Goal: Find specific fact: Find specific fact

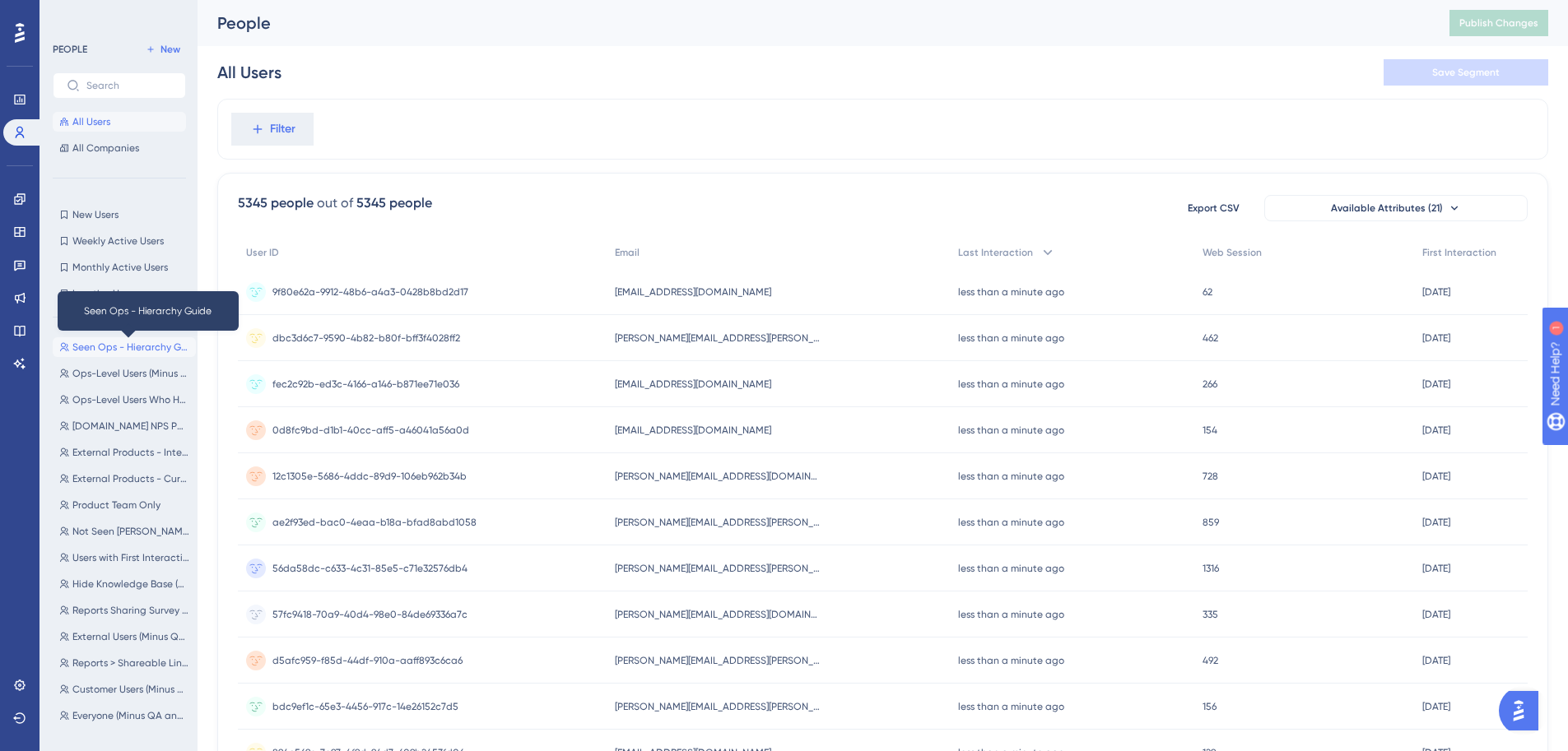
click at [138, 347] on span "Seen Ops - Hierarchy Guide" at bounding box center [131, 347] width 117 height 13
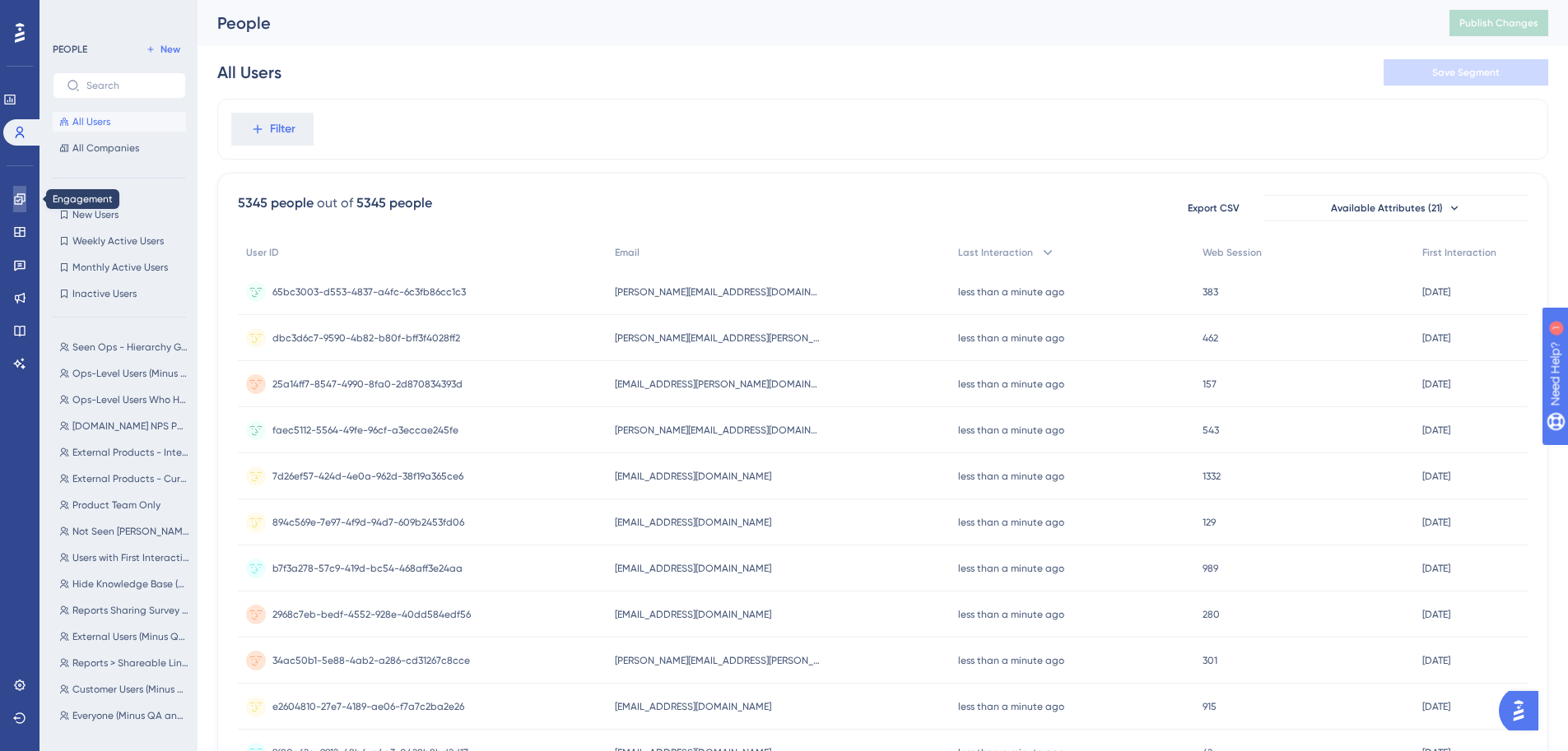
click at [24, 201] on icon at bounding box center [19, 198] width 13 height 13
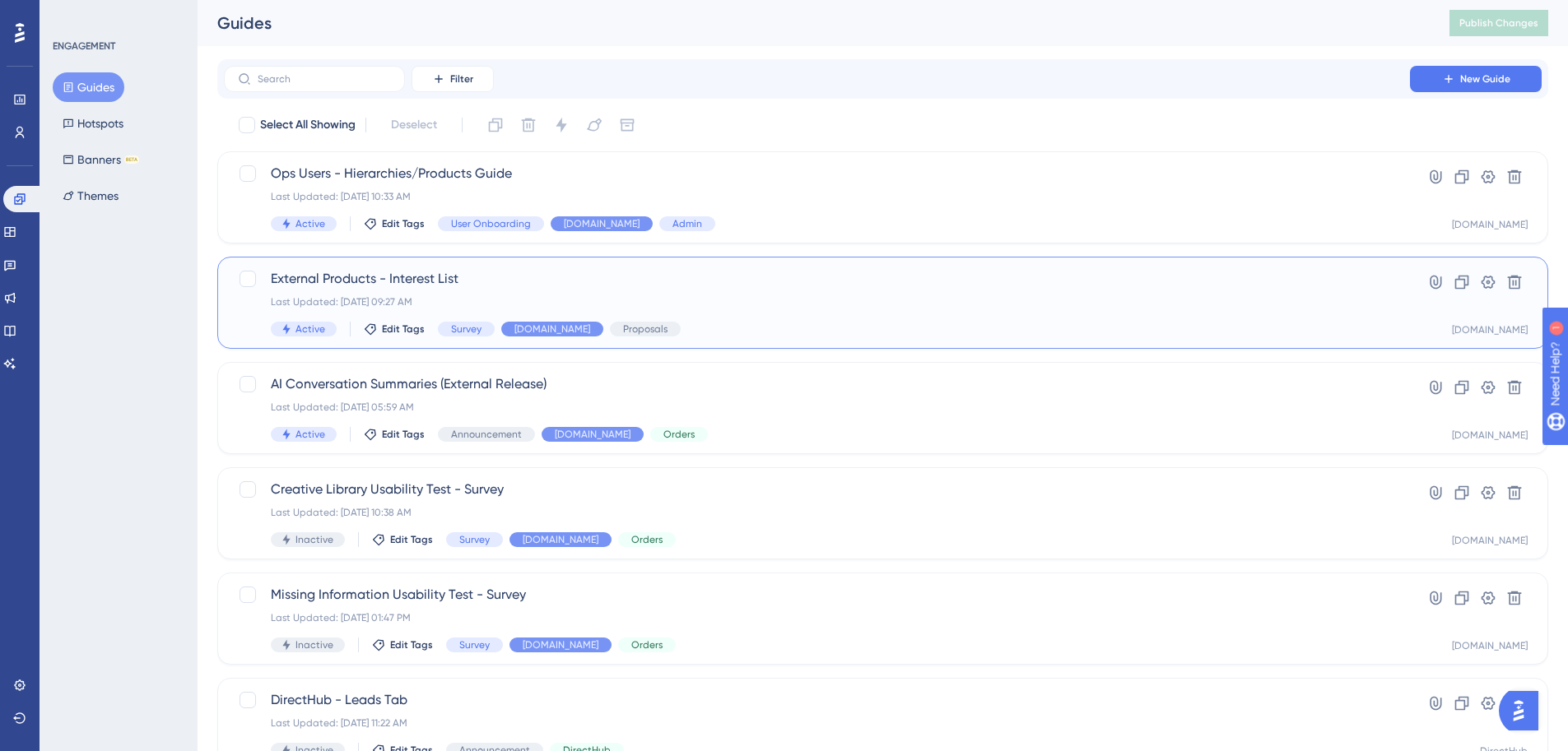
click at [432, 299] on div "Last Updated: Oct 06 2025, 09:27 AM" at bounding box center [817, 302] width 1092 height 13
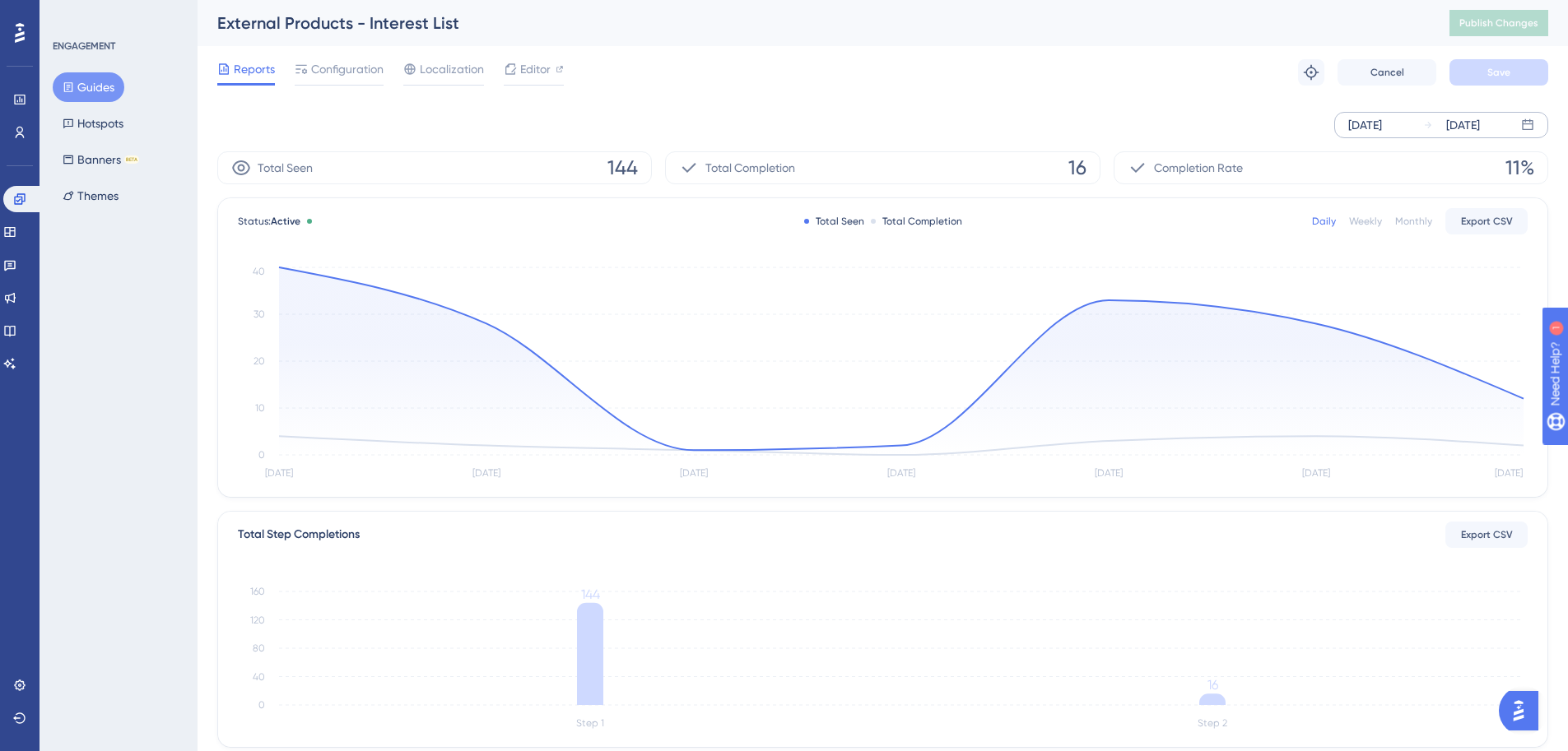
click at [1420, 128] on div "Oct 09 2025 Oct 15 2025" at bounding box center [1441, 124] width 214 height 27
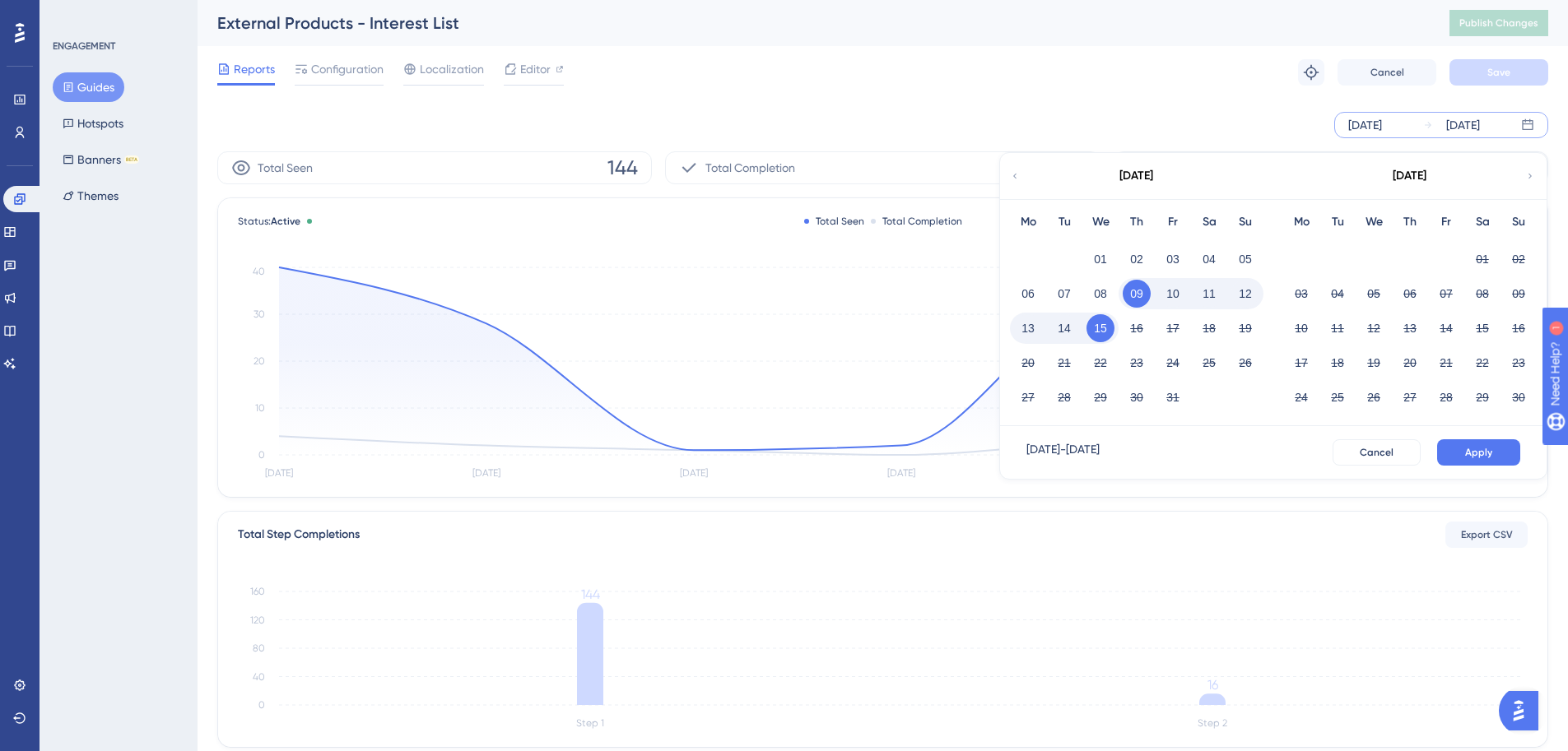
click at [1055, 332] on button "14" at bounding box center [1064, 328] width 28 height 28
click at [1059, 326] on button "14" at bounding box center [1064, 328] width 28 height 28
click at [1477, 462] on button "Apply" at bounding box center [1478, 452] width 83 height 27
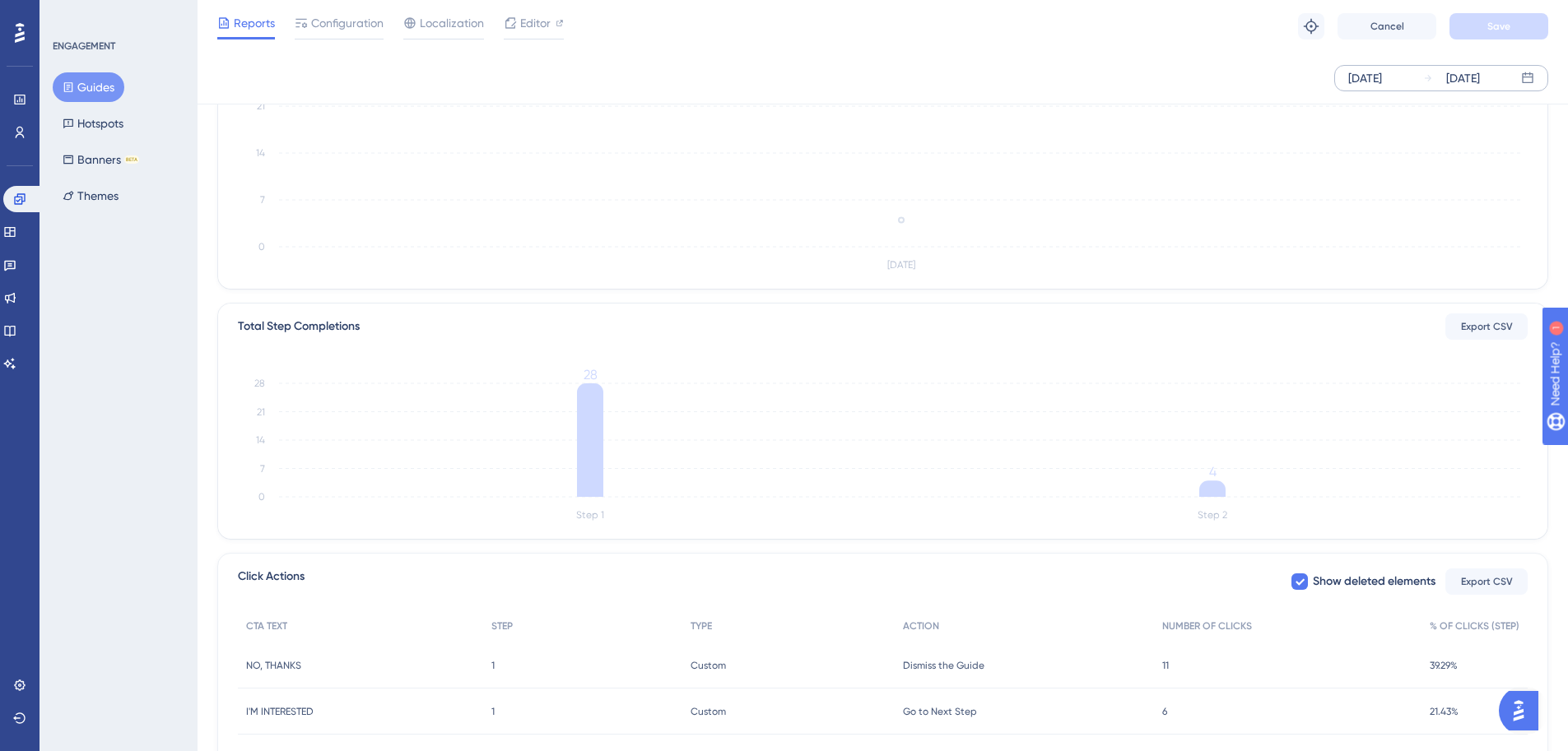
scroll to position [291, 0]
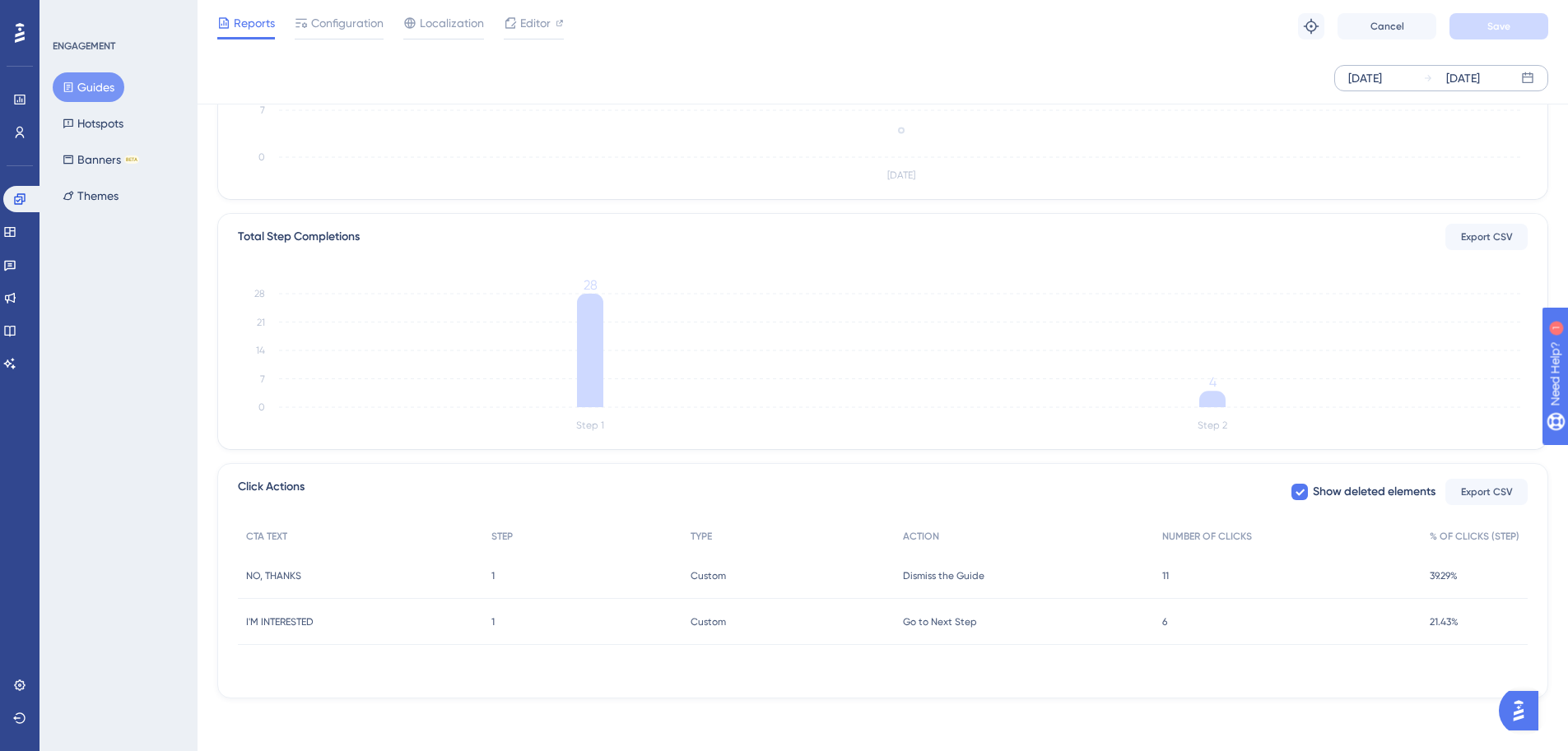
click at [1166, 625] on span "6" at bounding box center [1164, 622] width 5 height 13
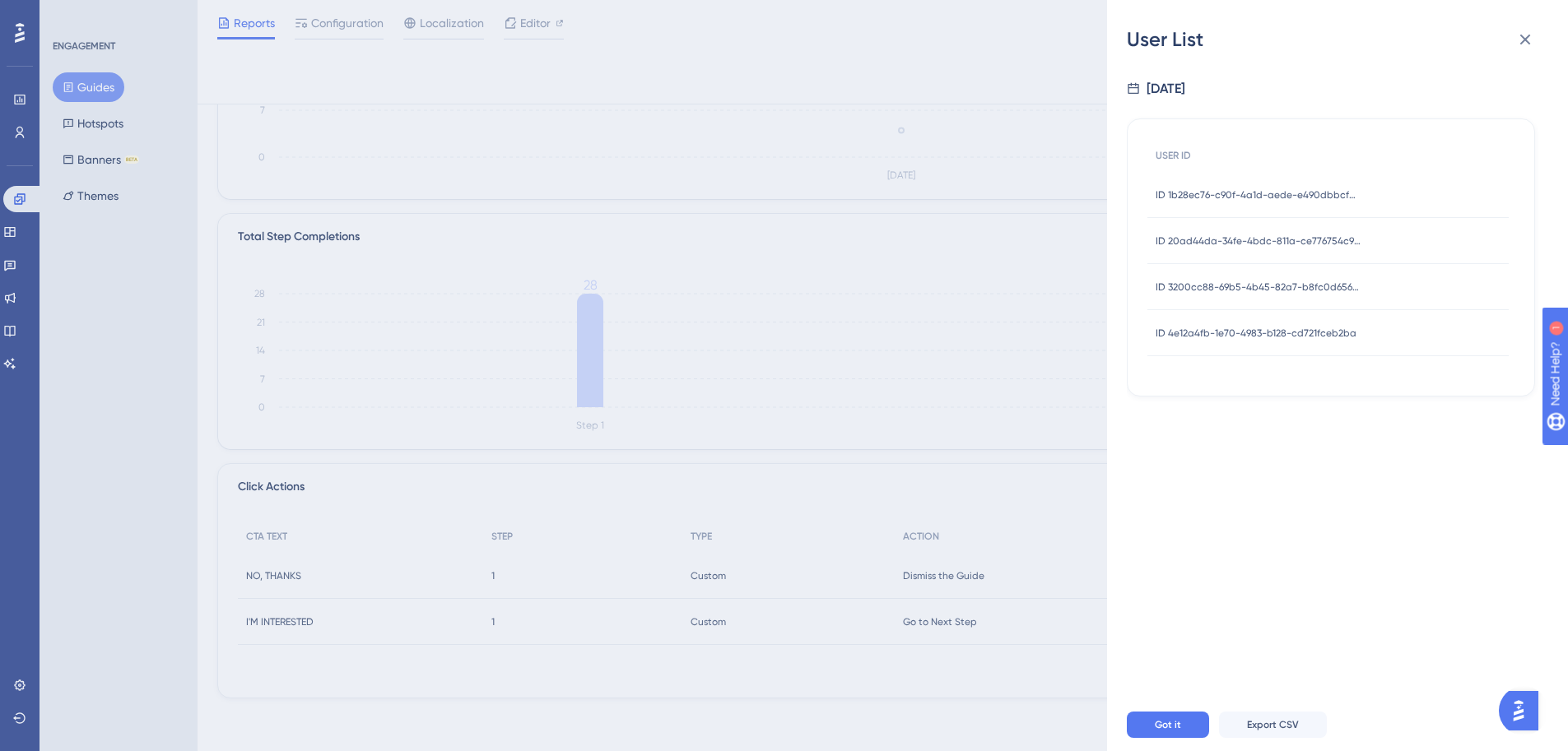
click at [1236, 338] on span "ID 4e12a4fb-1e70-4983-b128-cd721fceb2ba" at bounding box center [1255, 333] width 200 height 13
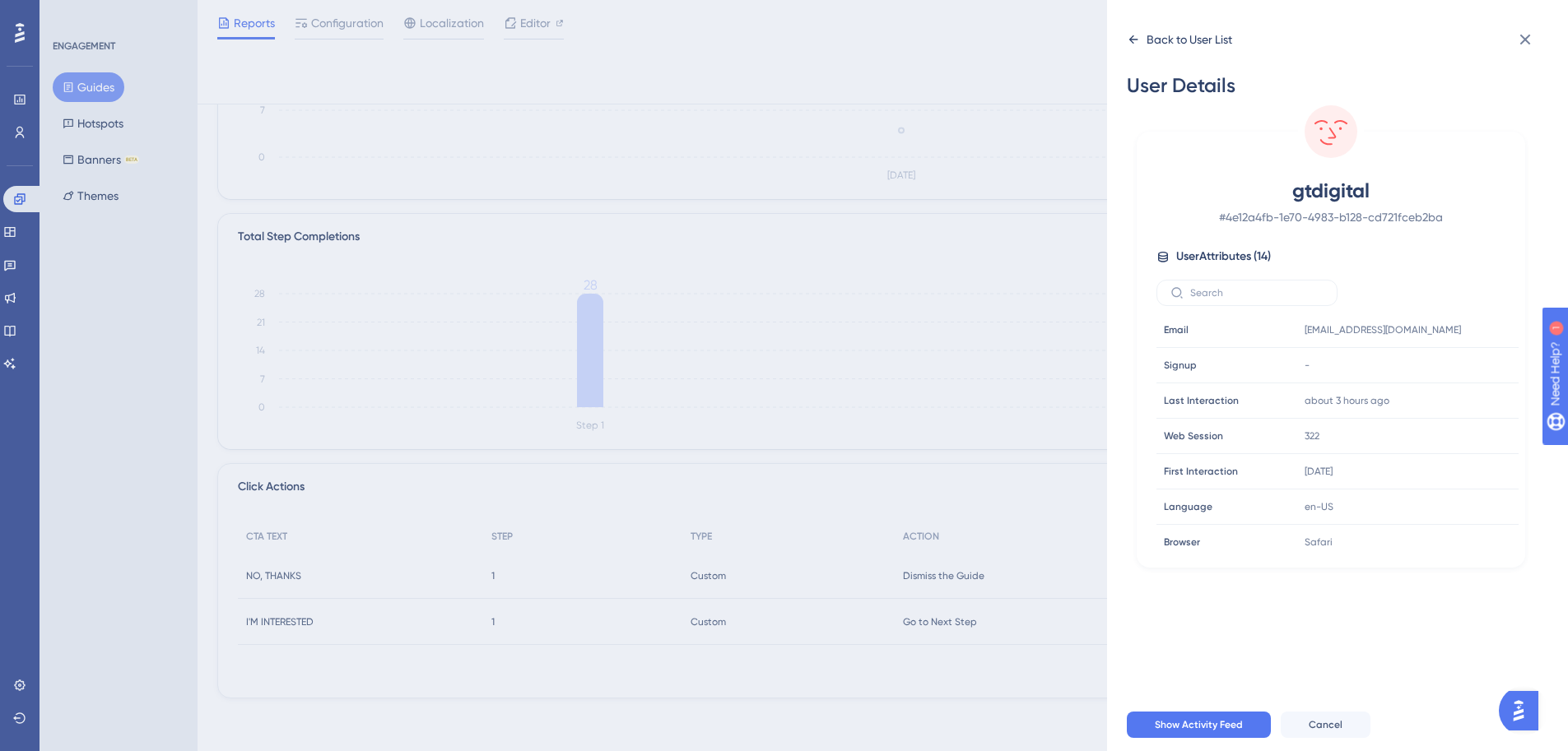
click at [1155, 52] on div "Back to User List" at bounding box center [1178, 39] width 105 height 27
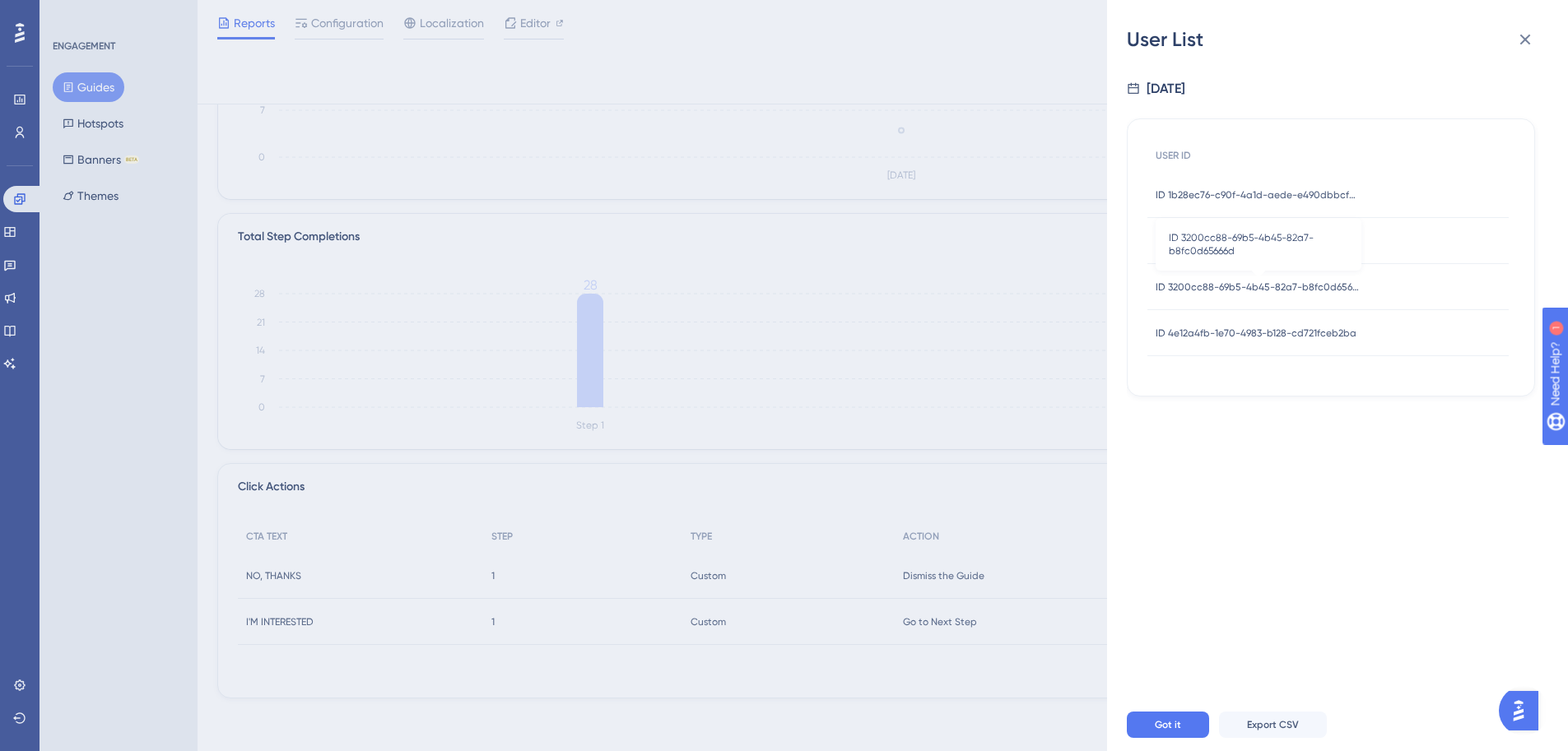
click at [1280, 283] on span "ID 3200cc88-69b5-4b45-82a7-b8fc0d65666d" at bounding box center [1258, 287] width 206 height 13
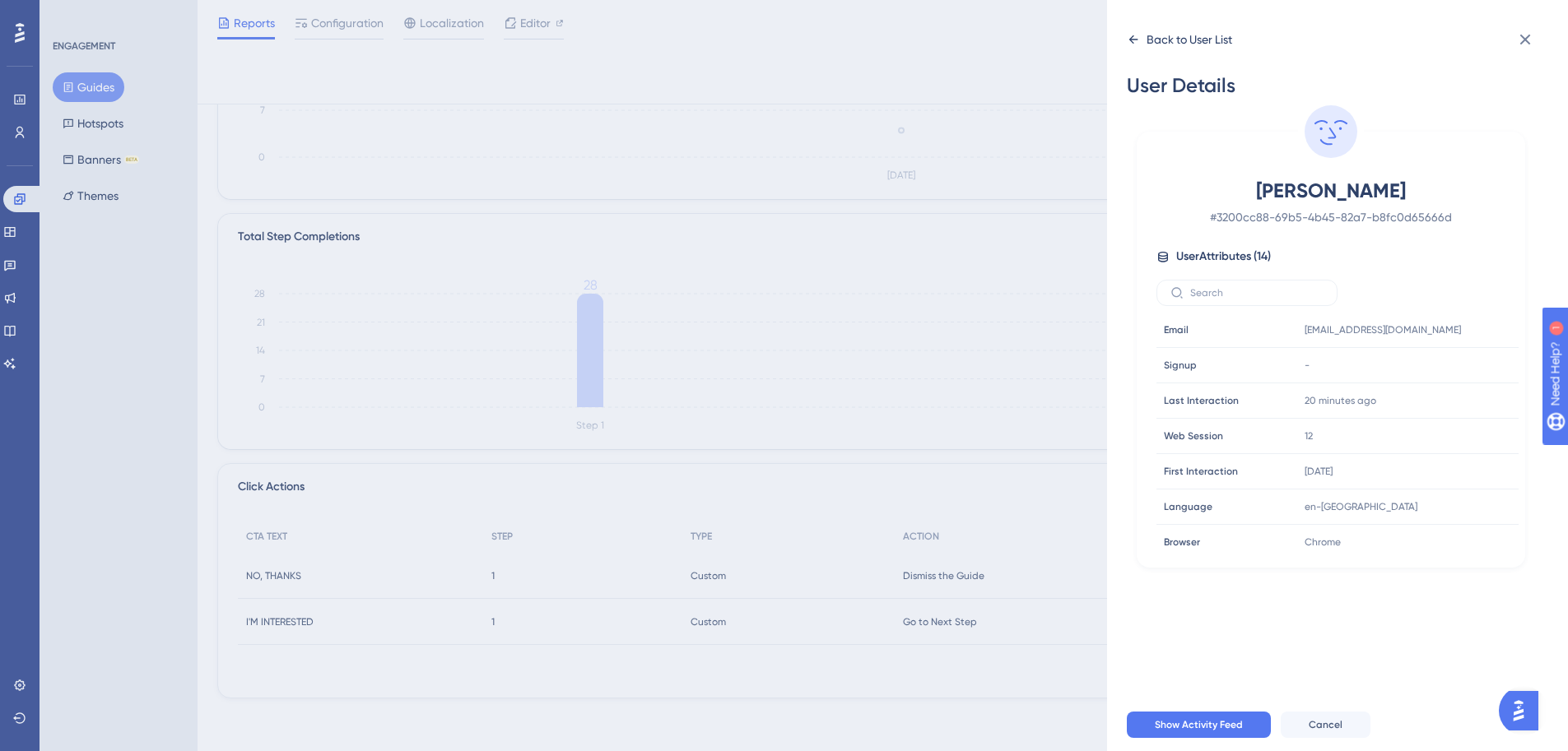
click at [1187, 42] on div "Back to User List" at bounding box center [1189, 39] width 86 height 20
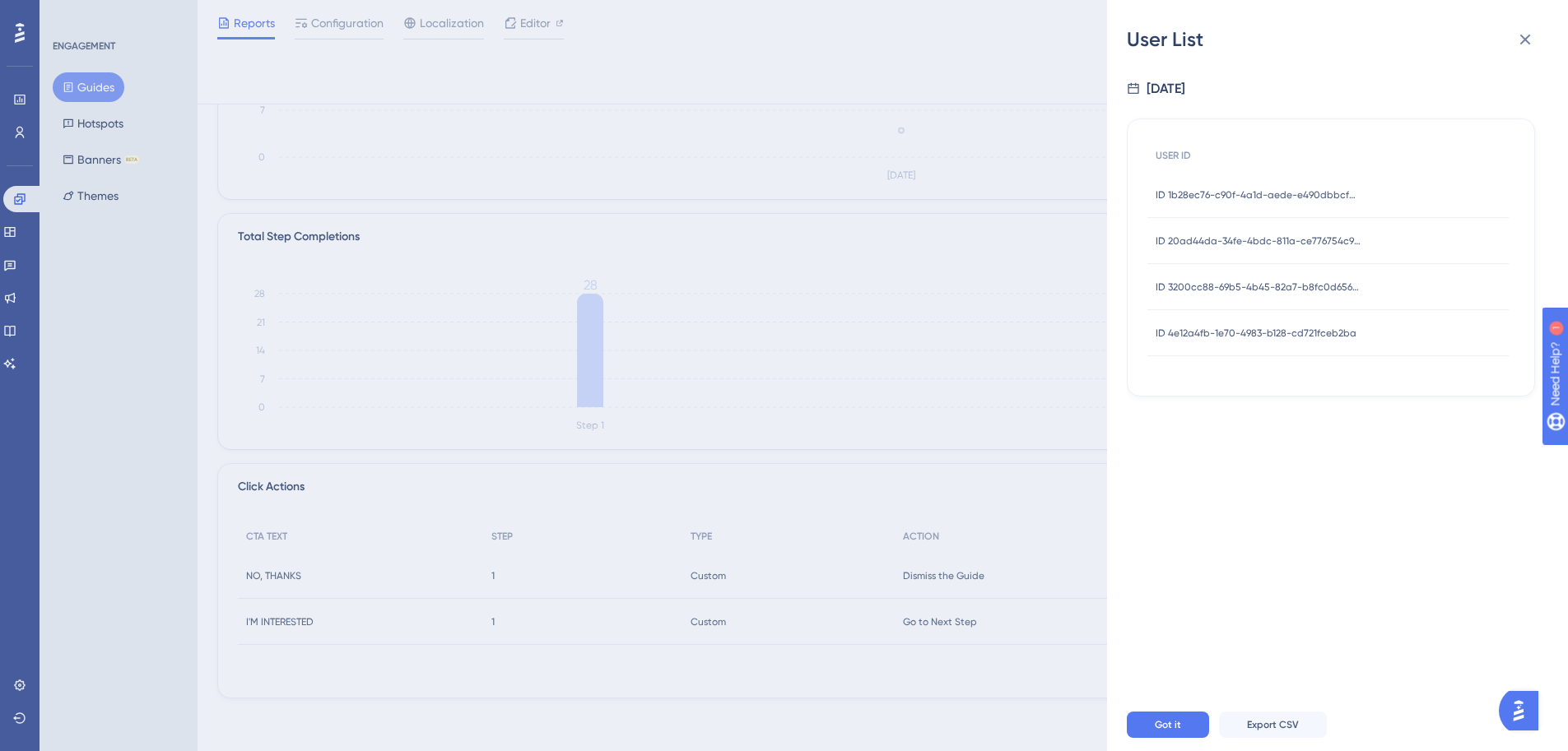
click at [1277, 284] on span "ID 3200cc88-69b5-4b45-82a7-b8fc0d65666d" at bounding box center [1258, 287] width 206 height 13
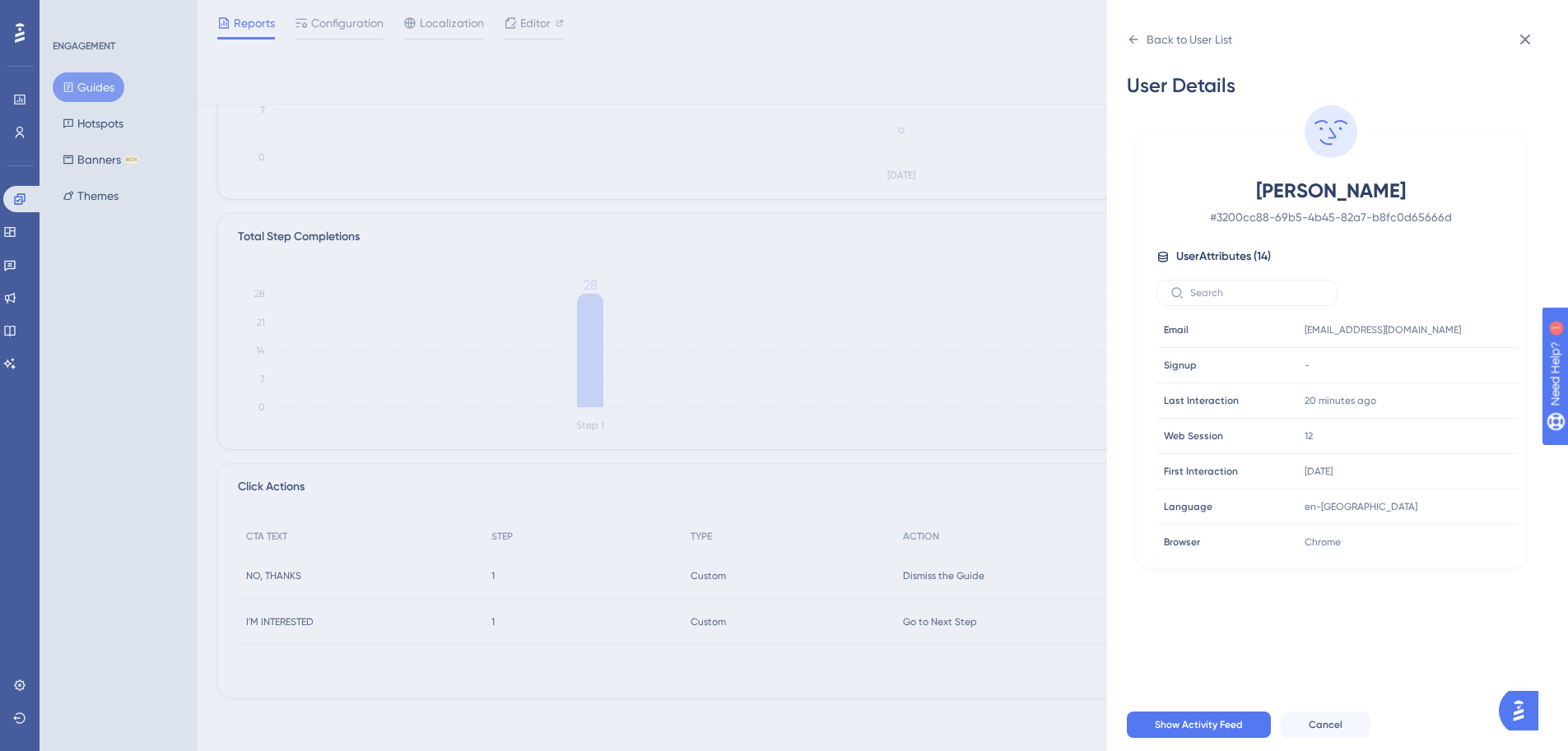
click at [1357, 194] on span "David Lombardo" at bounding box center [1330, 190] width 290 height 27
copy span "David Lombardo"
click at [1454, 331] on icon at bounding box center [1455, 330] width 16 height 16
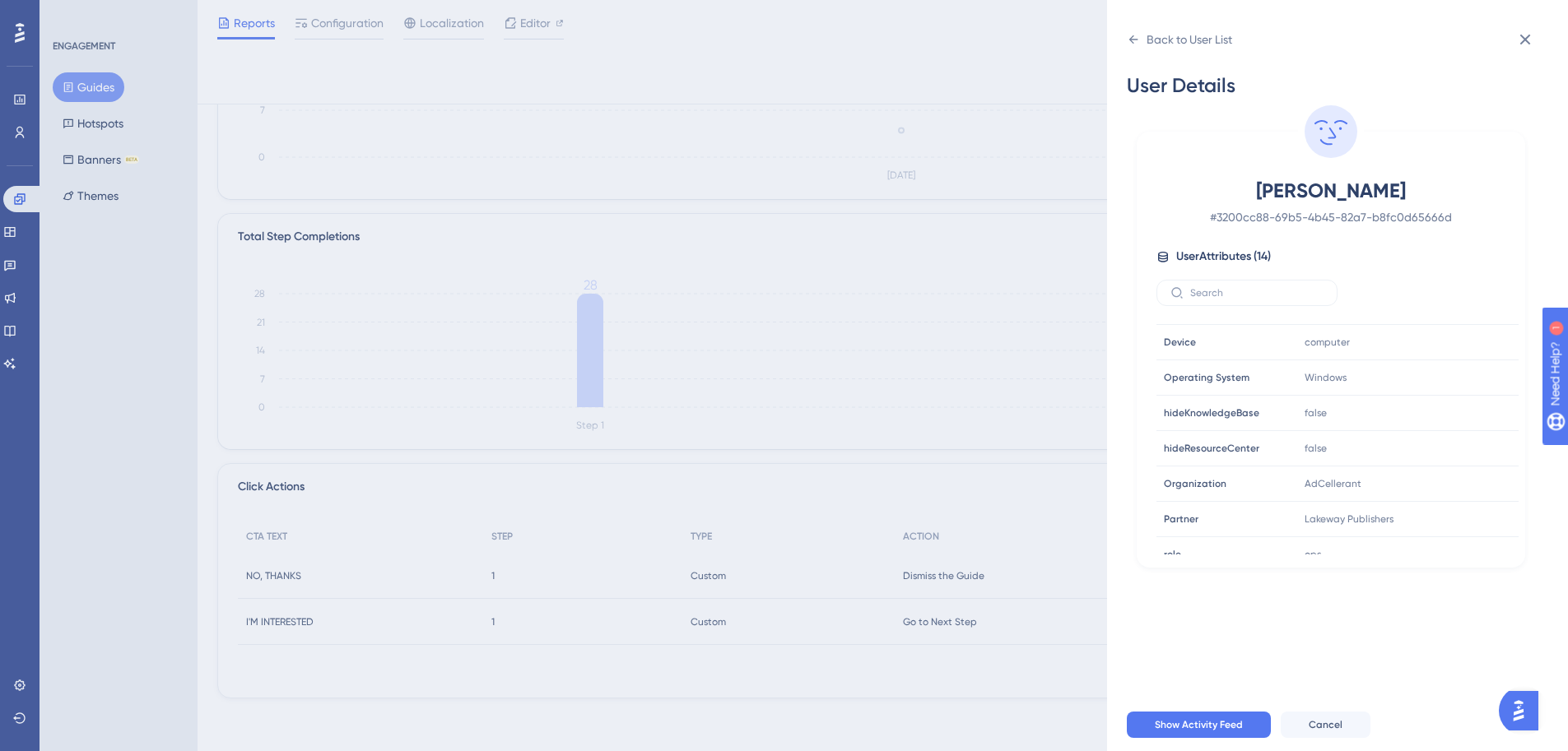
scroll to position [253, 0]
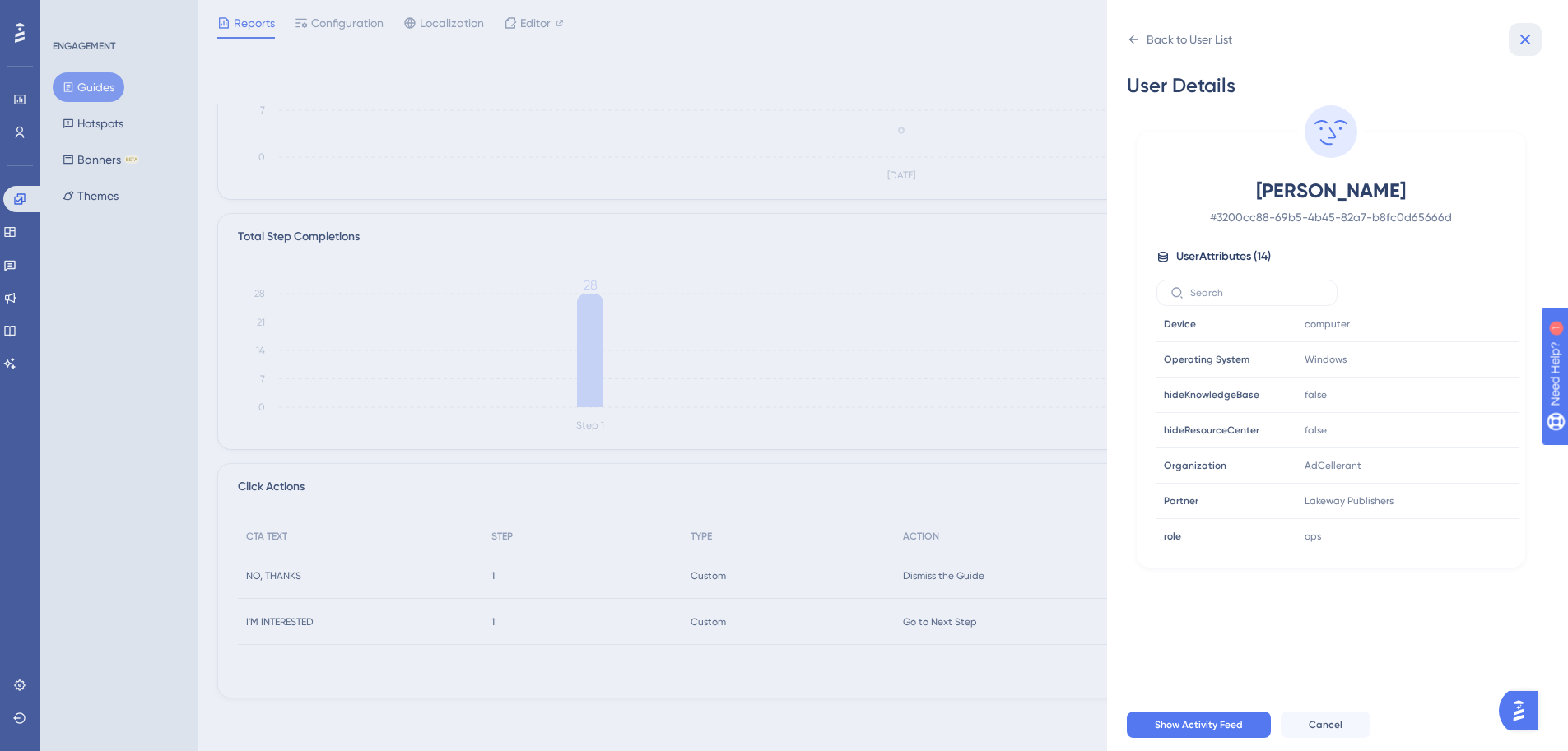
click at [1526, 25] on button at bounding box center [1525, 39] width 33 height 33
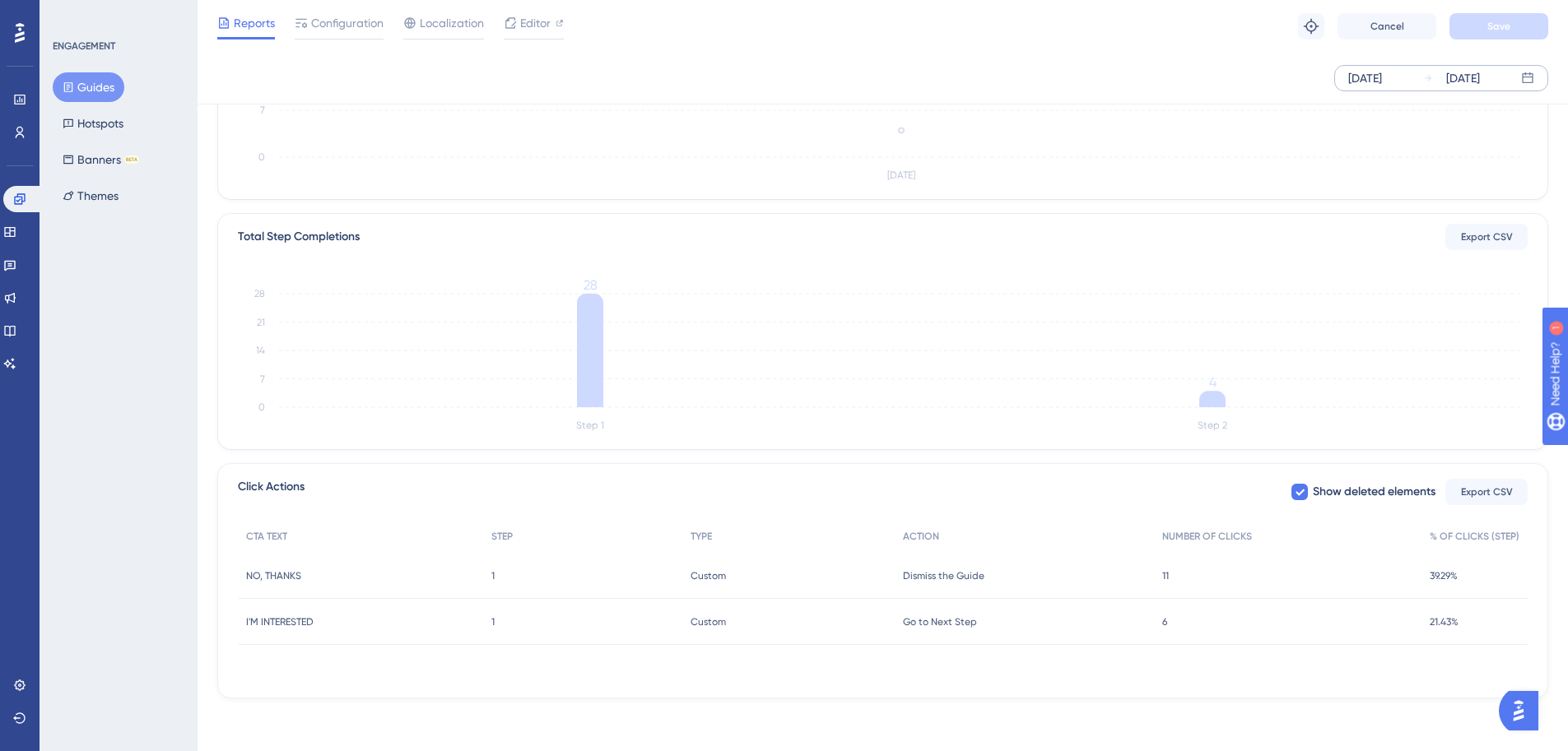
click at [1453, 80] on div "Oct 14 2025" at bounding box center [1462, 79] width 34 height 20
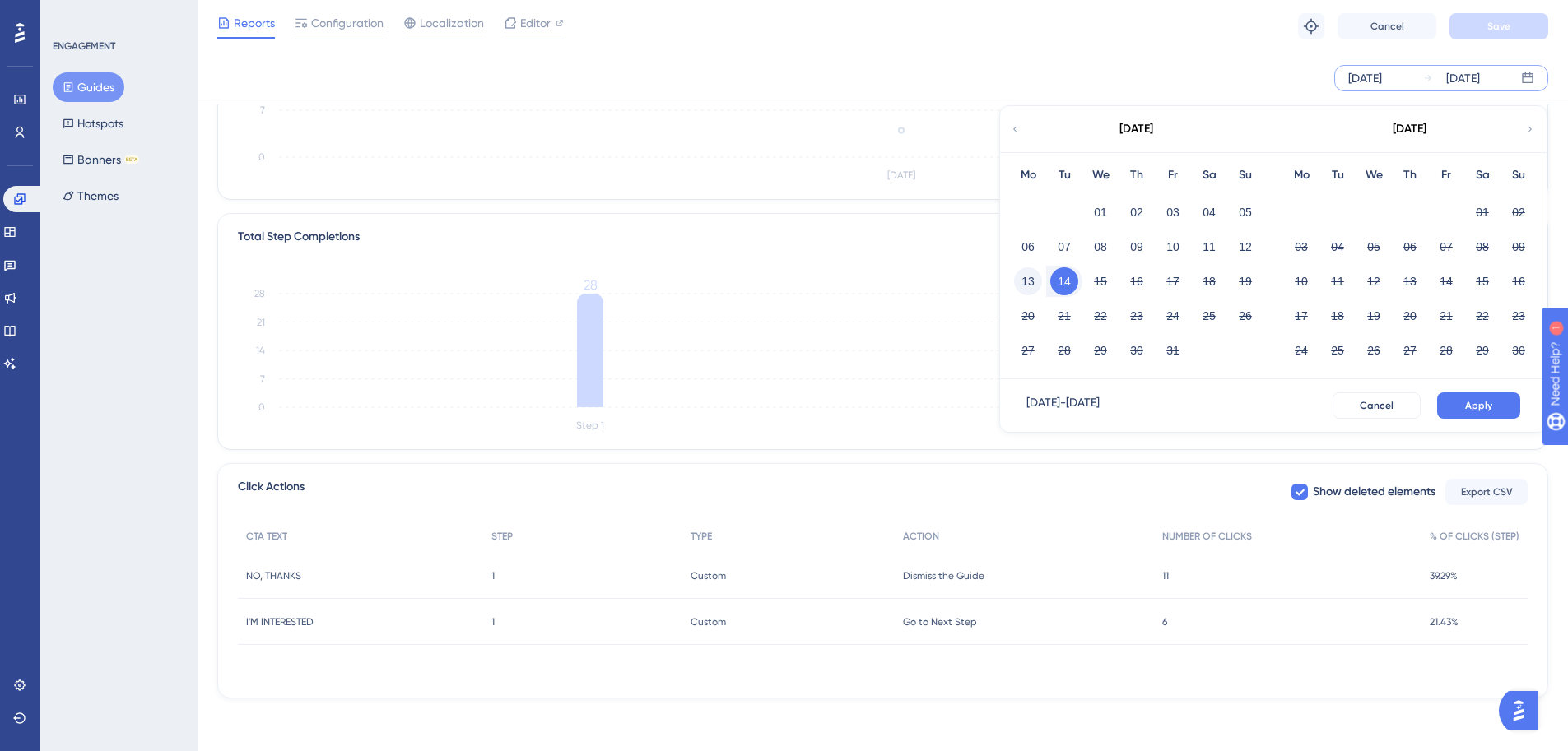
click at [1032, 284] on button "13" at bounding box center [1027, 281] width 28 height 28
click at [1101, 287] on button "15" at bounding box center [1100, 281] width 28 height 28
click at [1101, 286] on button "15" at bounding box center [1100, 281] width 28 height 28
click at [1476, 403] on span "Apply" at bounding box center [1478, 405] width 27 height 13
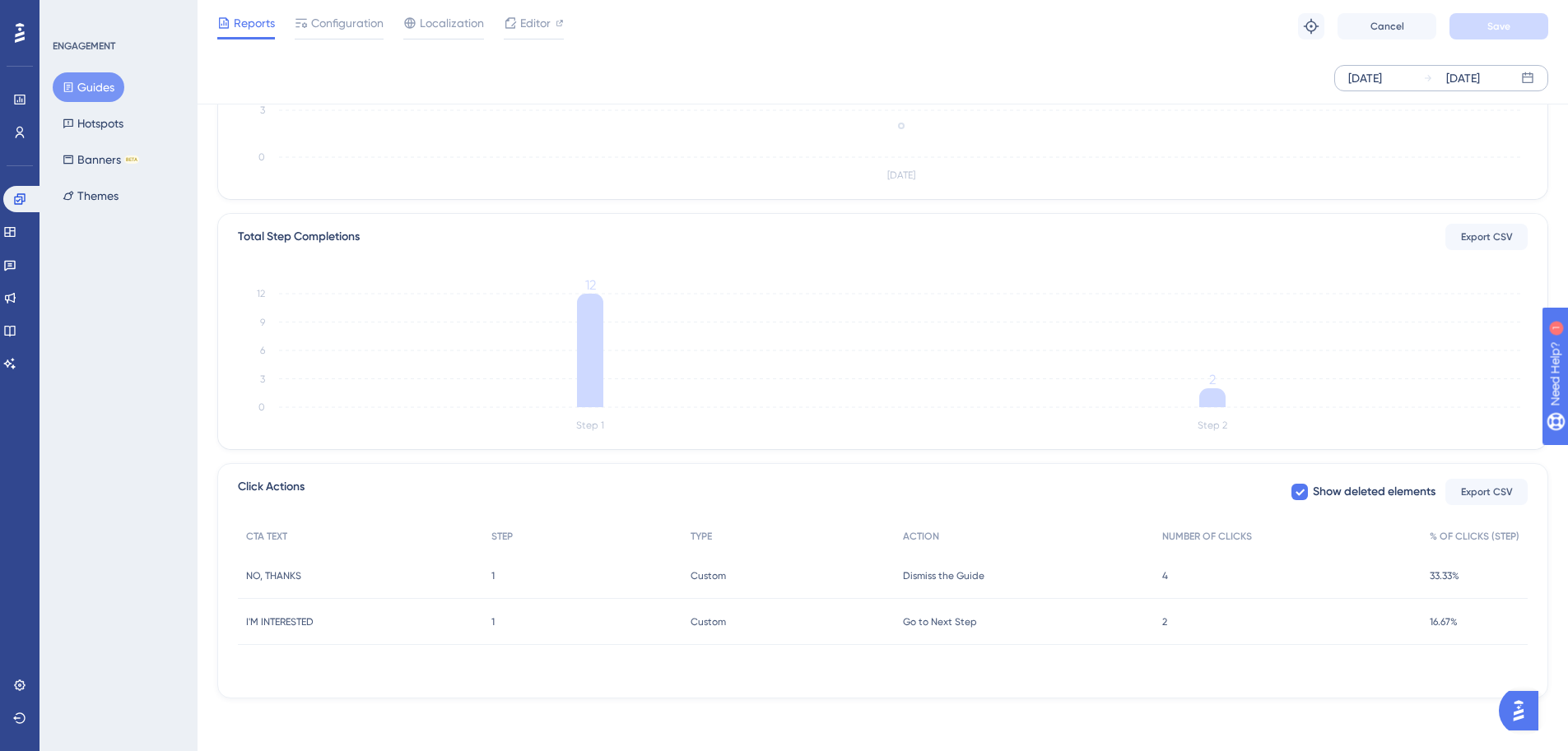
click at [1179, 622] on div "2 2" at bounding box center [1287, 622] width 267 height 46
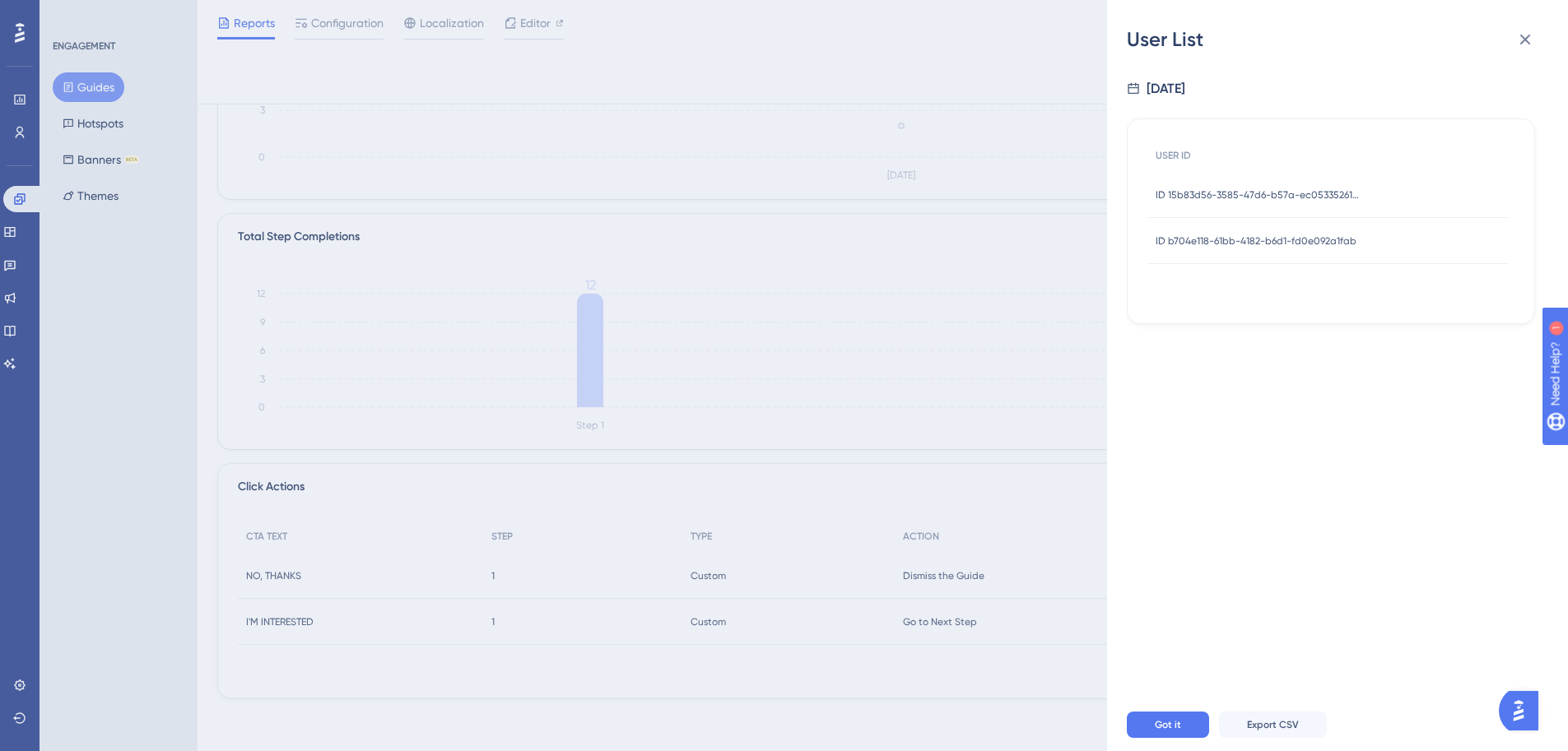
click at [1258, 192] on span "ID 15b83d56-3585-47d6-b57a-ec0533526158" at bounding box center [1258, 195] width 206 height 13
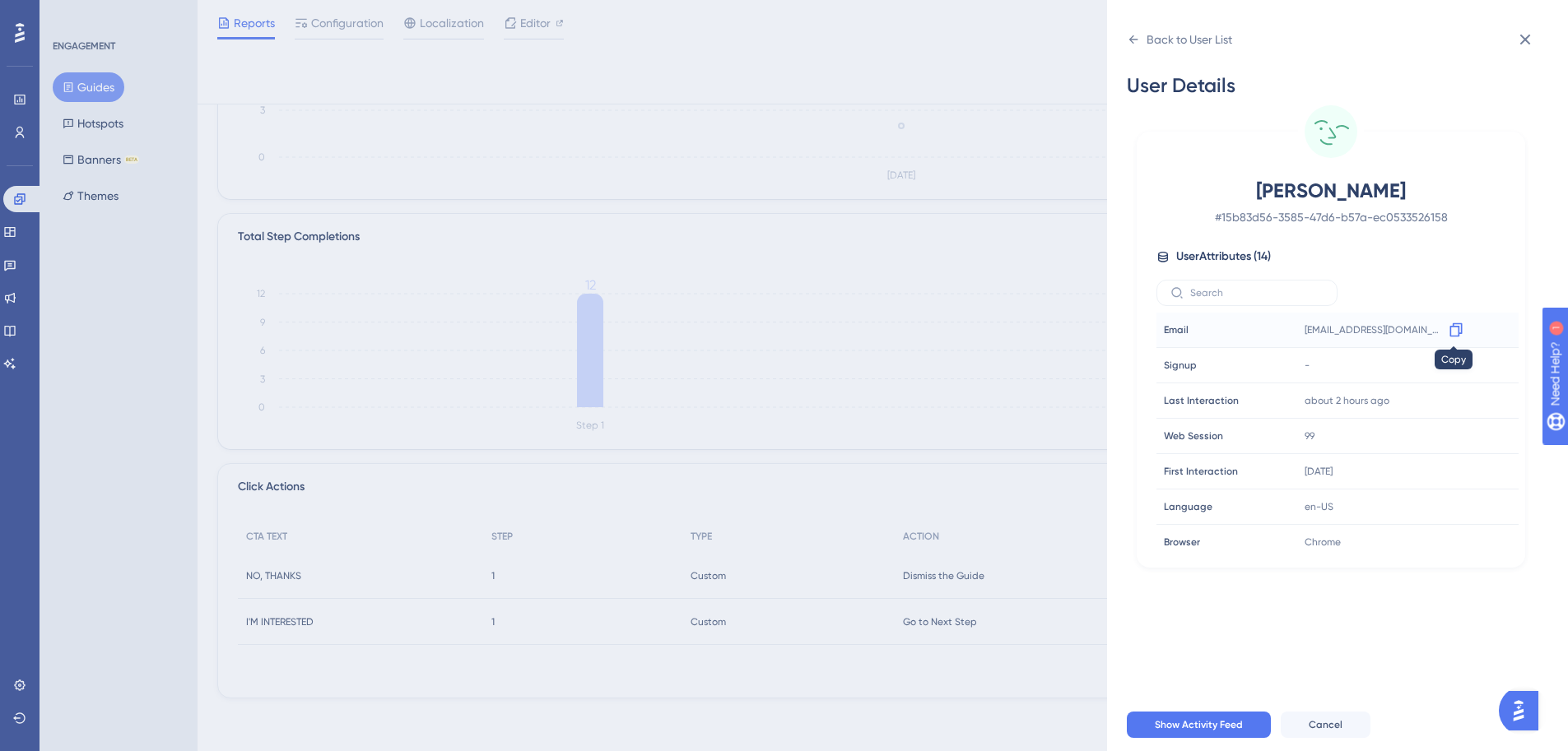
click at [1454, 327] on icon at bounding box center [1455, 330] width 16 height 16
click at [1364, 500] on span "Falmouth Publishing" at bounding box center [1351, 501] width 94 height 13
copy span "Publishing"
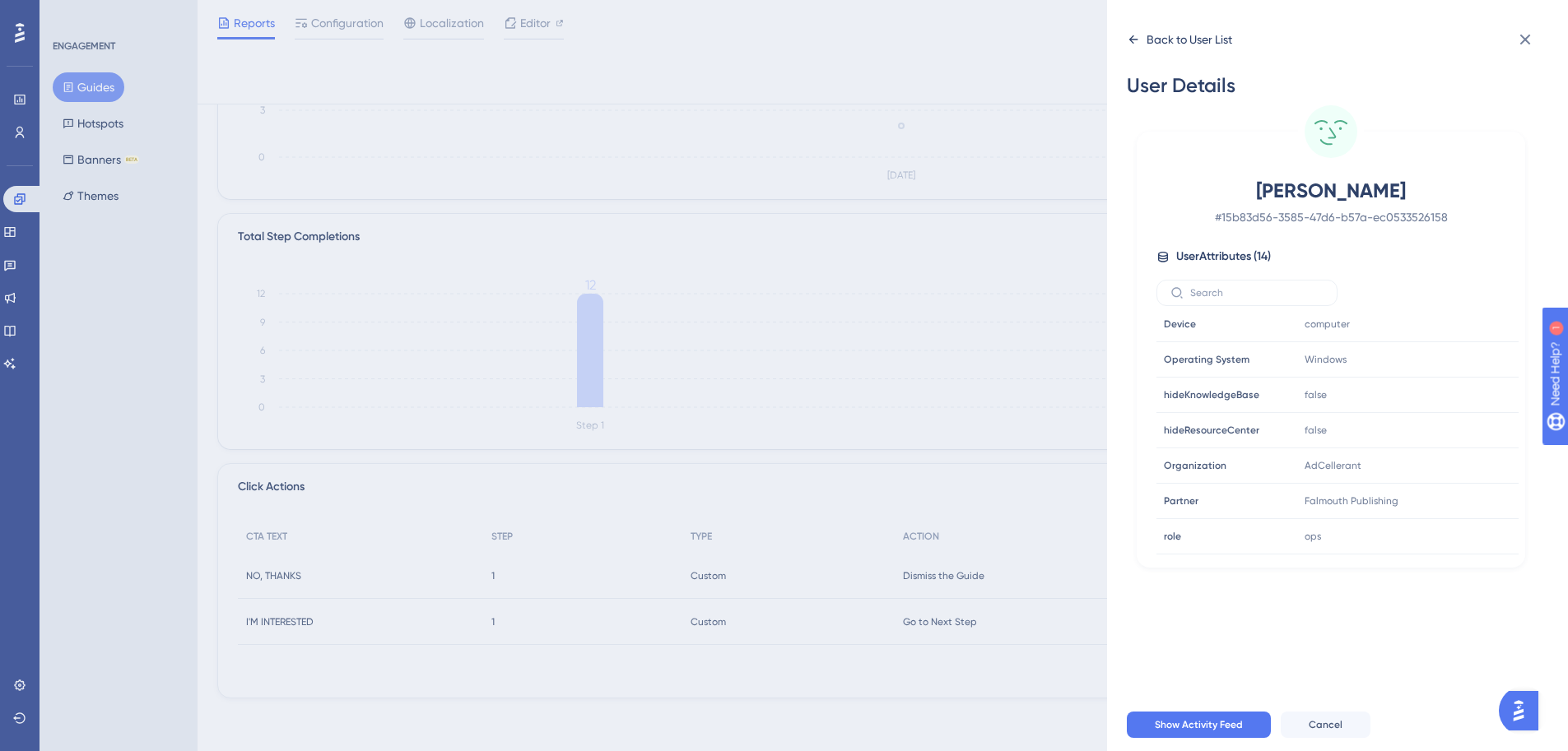
click at [1208, 40] on div "Back to User List" at bounding box center [1189, 39] width 86 height 20
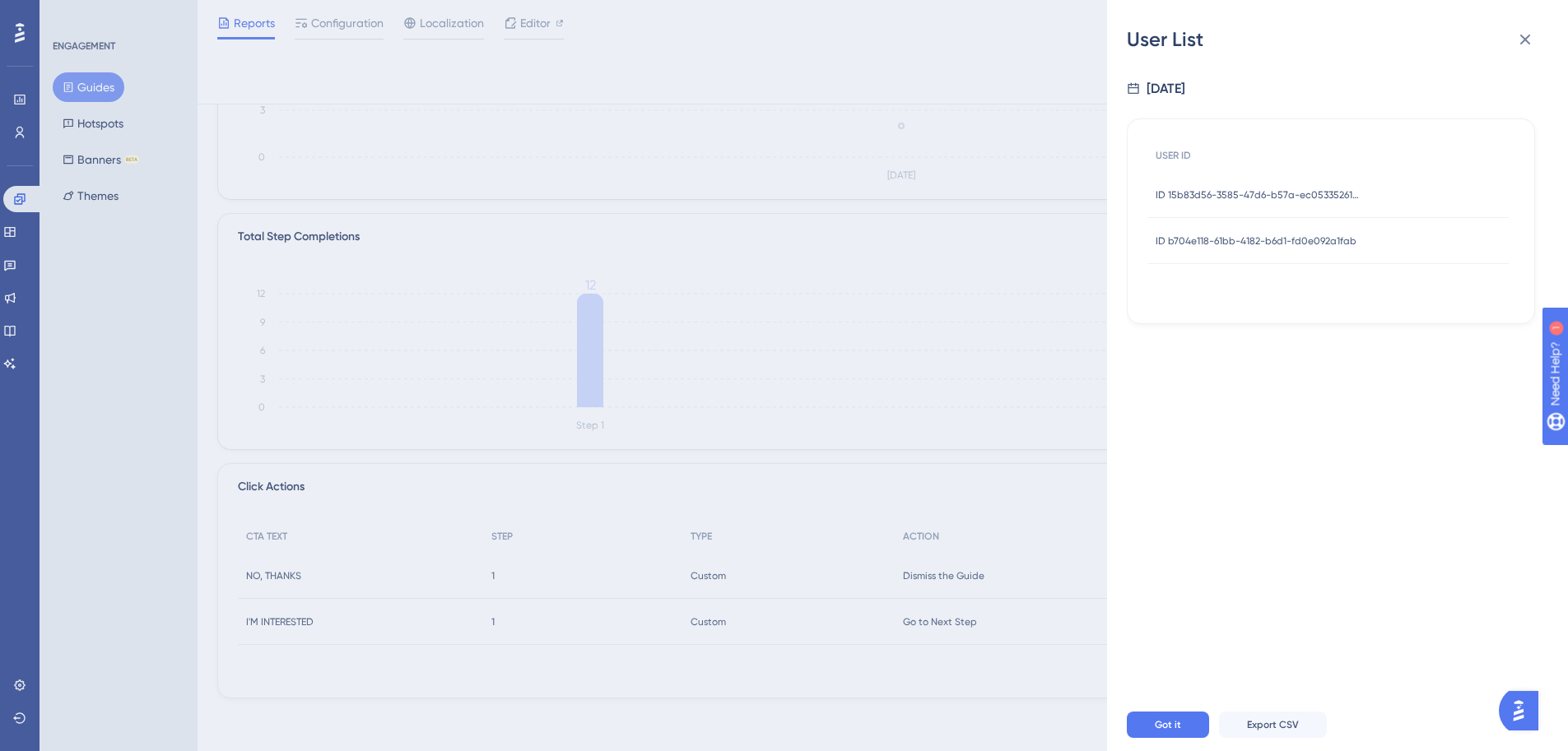
click at [1187, 299] on div "USER ID ID 15b83d56-3585-47d6-b57a-ec0533526158 ID 15b83d56-3585-47d6-b57a-ec05…" at bounding box center [1330, 221] width 367 height 165
click at [1210, 236] on span "ID b704e118-61bb-4182-b6d1-fd0e092a1fab" at bounding box center [1255, 241] width 200 height 13
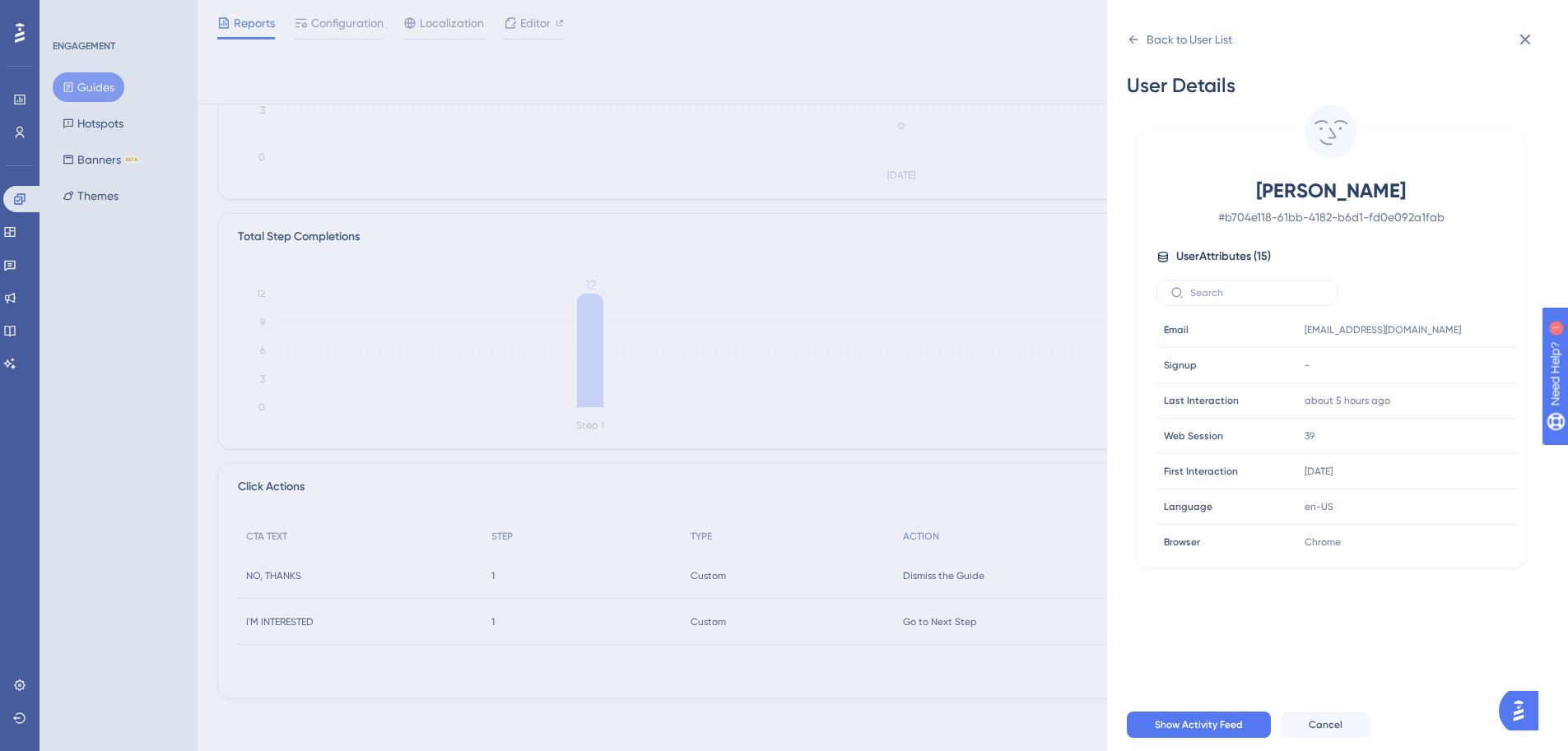
click at [1304, 198] on span "Robert Enyart" at bounding box center [1330, 190] width 290 height 27
copy span "Robert Enyart"
click at [1447, 332] on icon at bounding box center [1455, 330] width 16 height 16
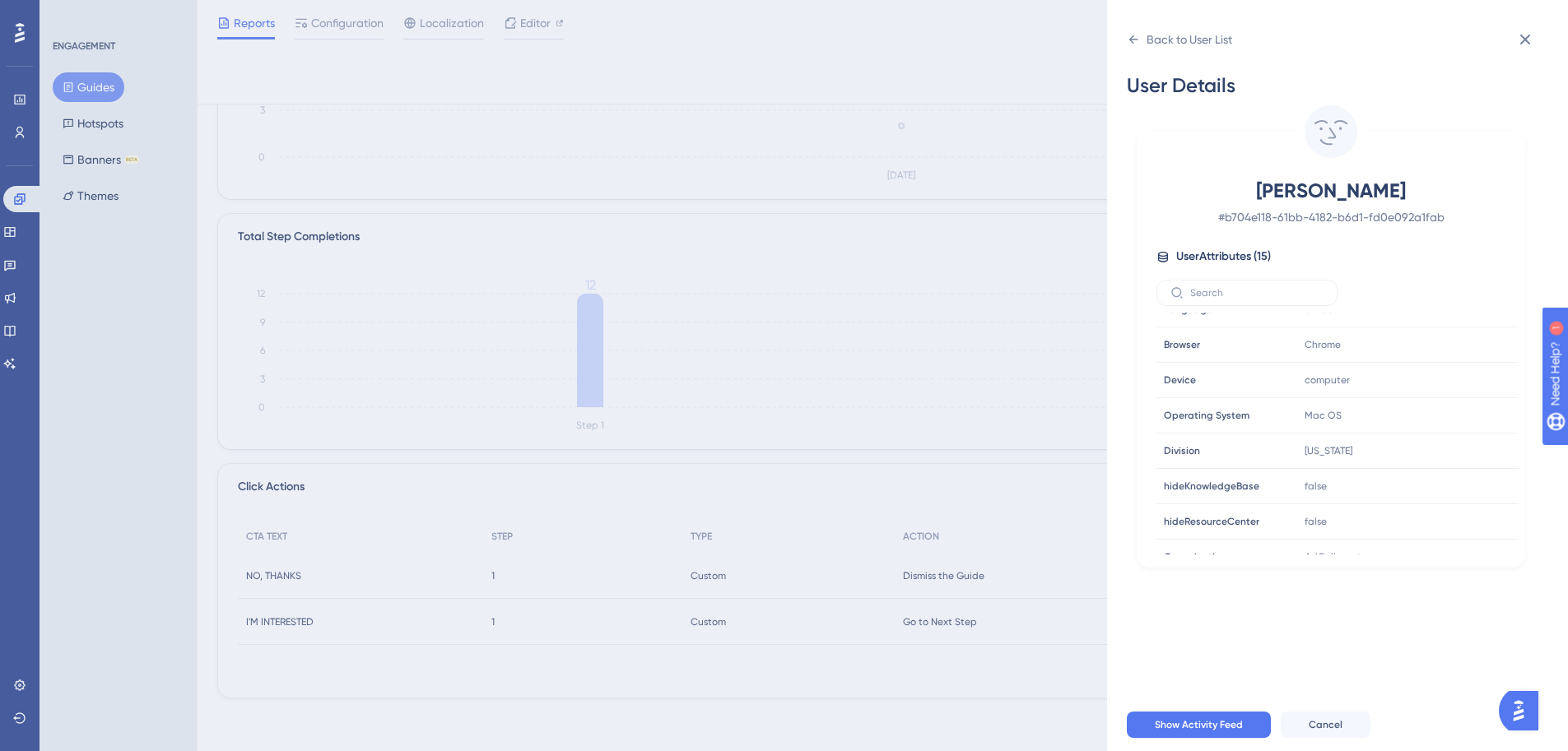
scroll to position [0, 0]
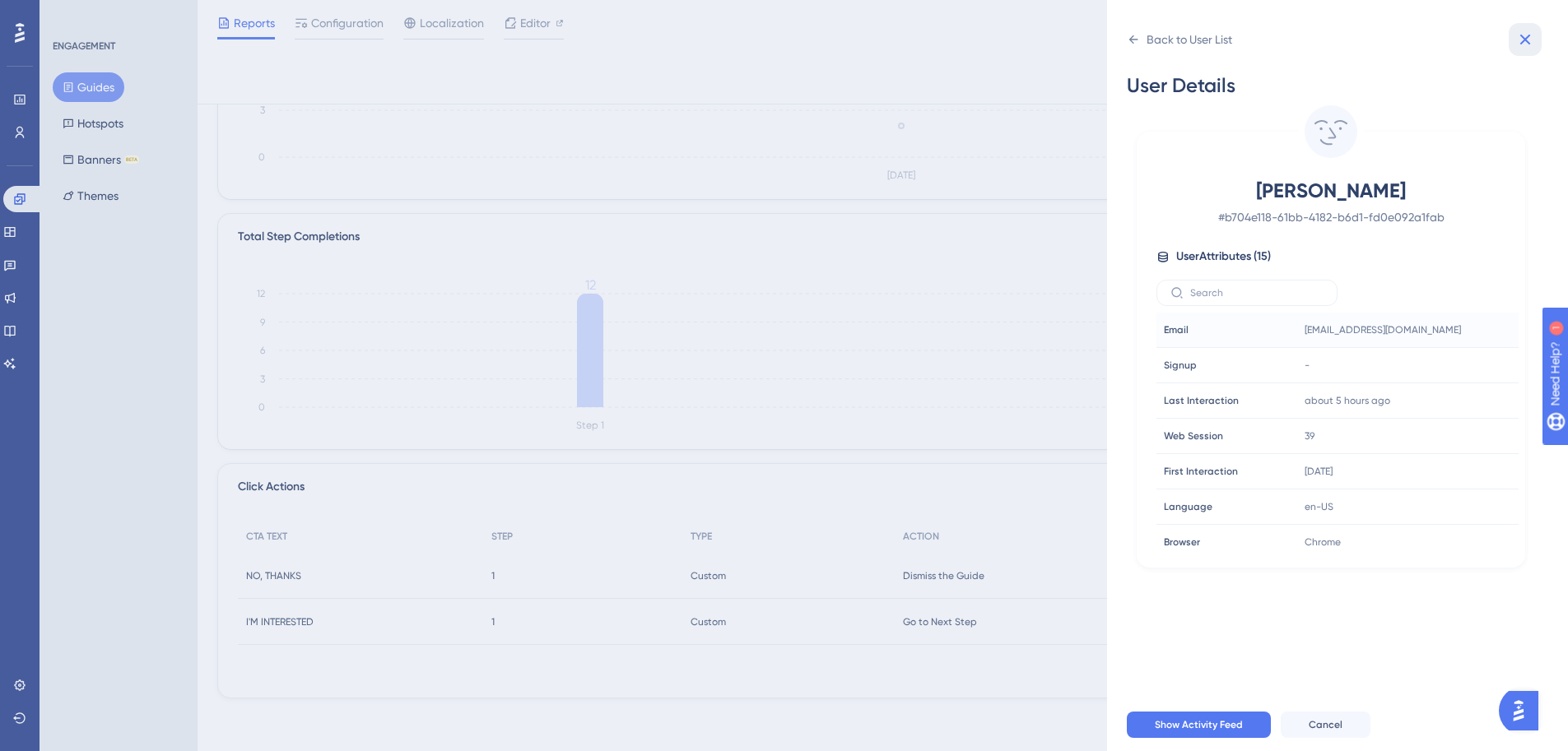
click at [1532, 54] on button at bounding box center [1525, 39] width 33 height 33
